Goal: Task Accomplishment & Management: Complete application form

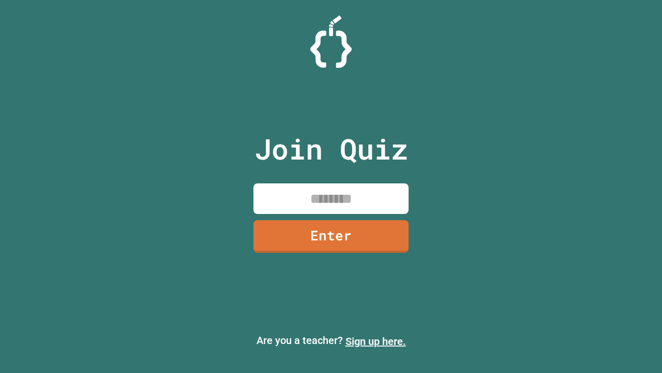
click at [376, 341] on link "Sign up here." at bounding box center [376, 341] width 61 height 12
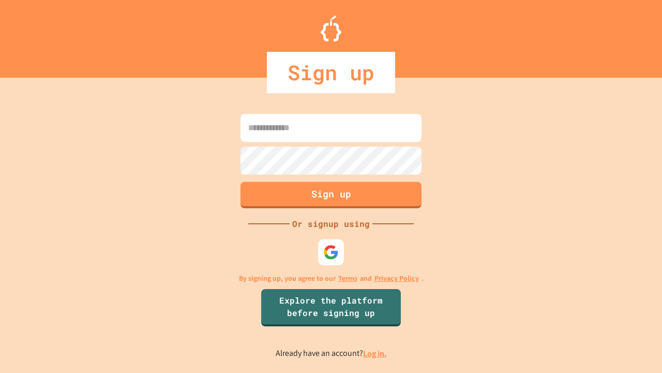
click at [376, 353] on link "Log in." at bounding box center [375, 353] width 24 height 11
